Goal: Book appointment/travel/reservation

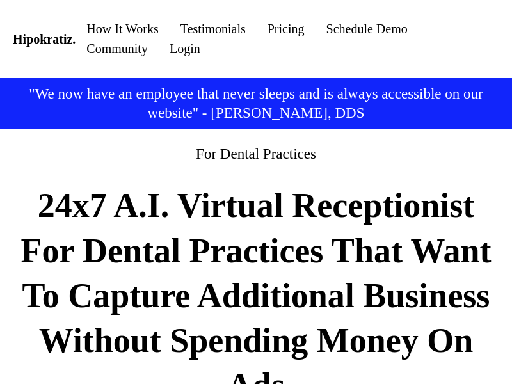
scroll to position [679, 0]
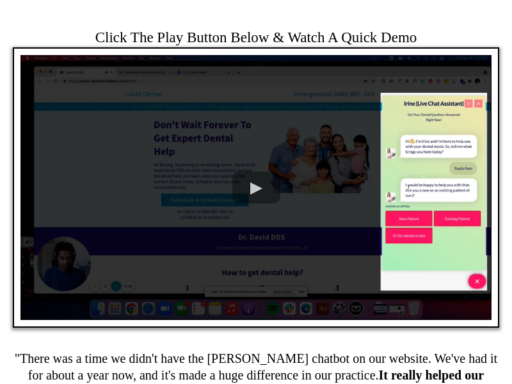
scroll to position [3588, 0]
